Goal: Task Accomplishment & Management: Use online tool/utility

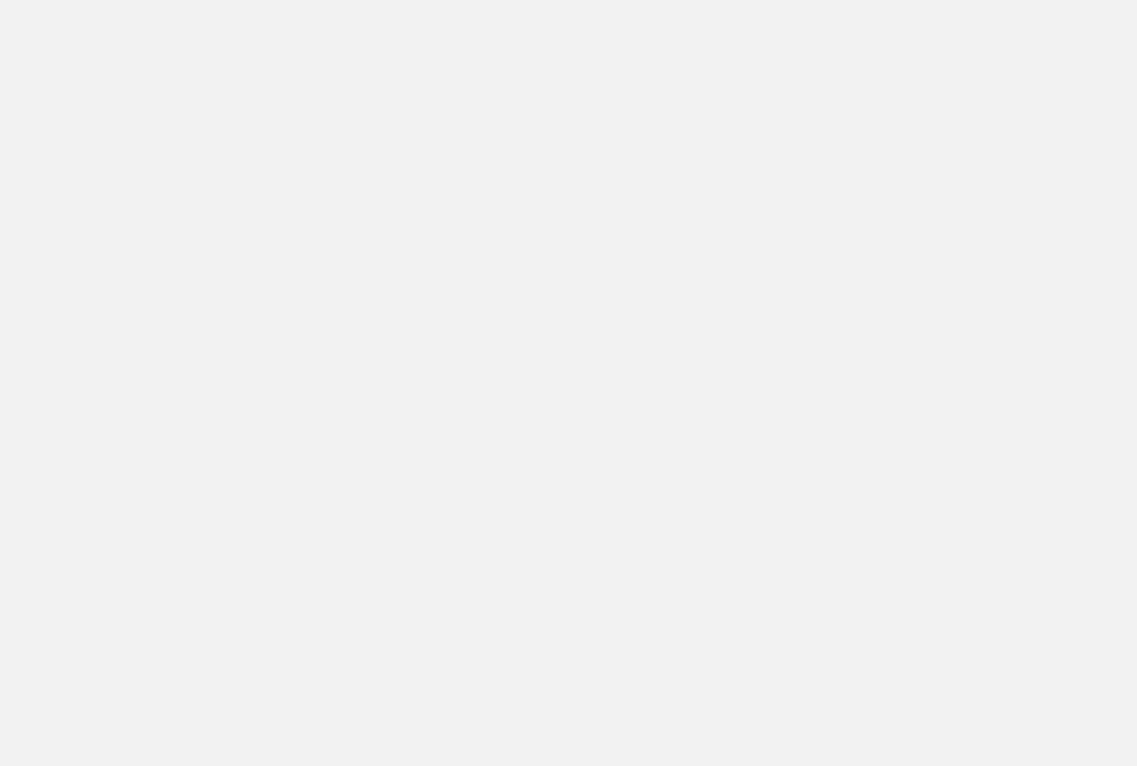
click at [1106, 23] on app-root at bounding box center [568, 383] width 1137 height 766
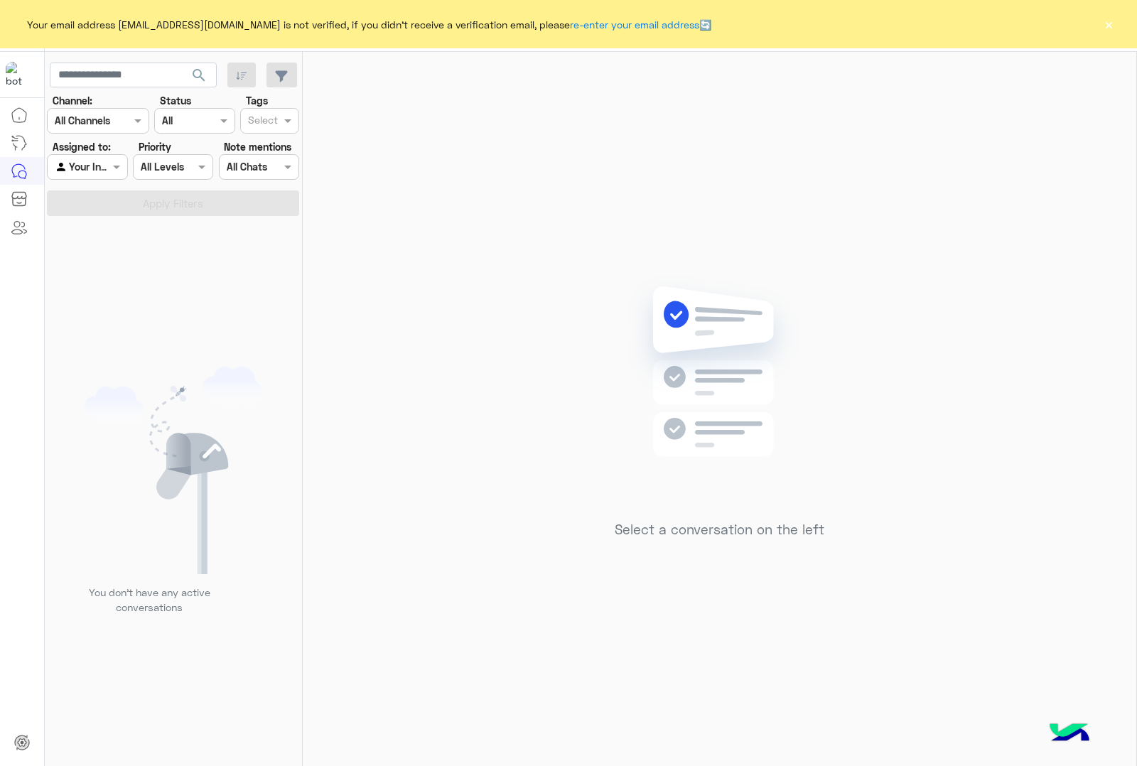
click at [1109, 20] on button "×" at bounding box center [1109, 24] width 14 height 14
click at [1105, 22] on button "×" at bounding box center [1109, 24] width 14 height 14
